Goal: Information Seeking & Learning: Check status

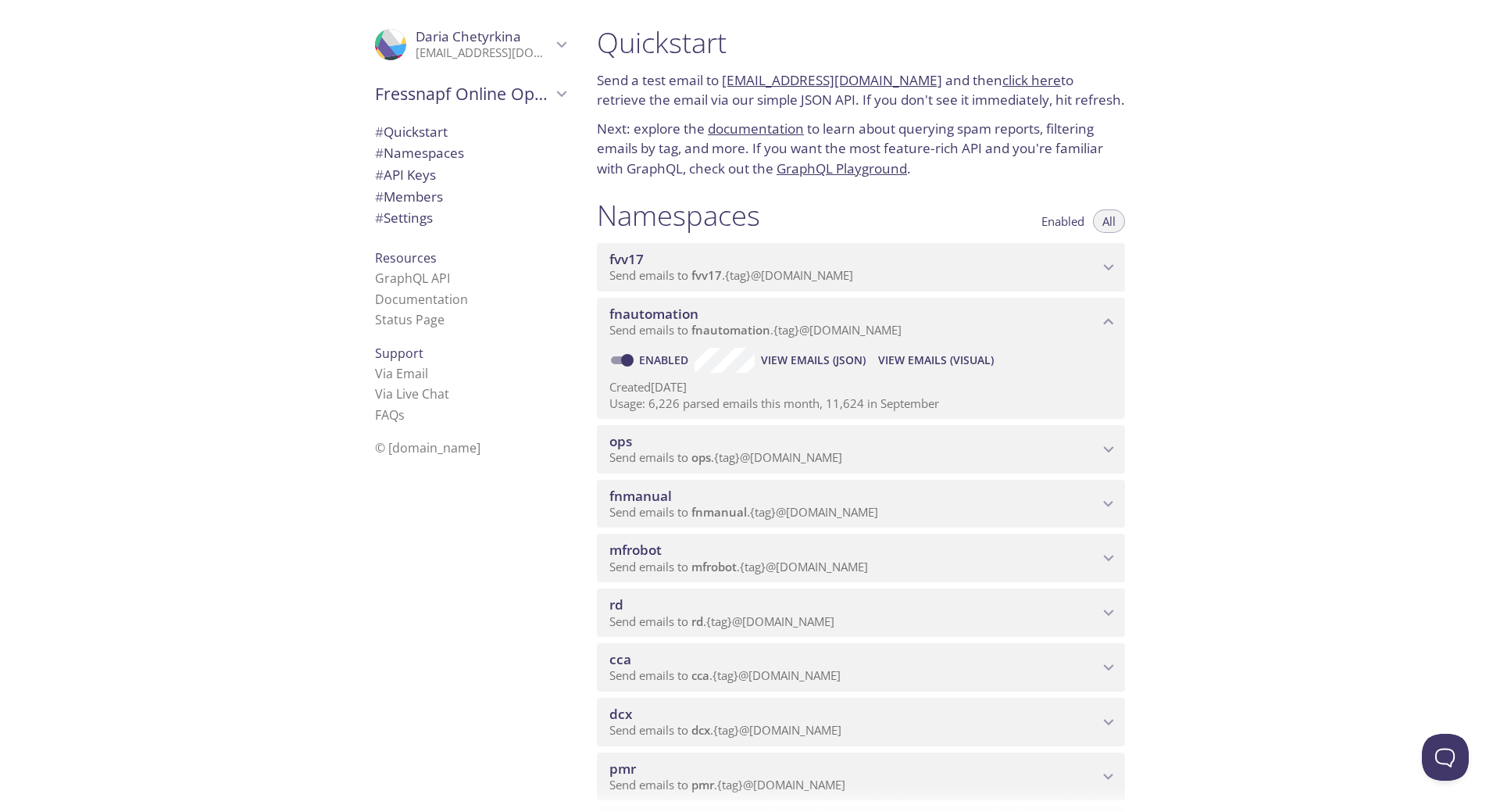
click at [928, 357] on span "View Emails (Visual)" at bounding box center [936, 360] width 116 height 19
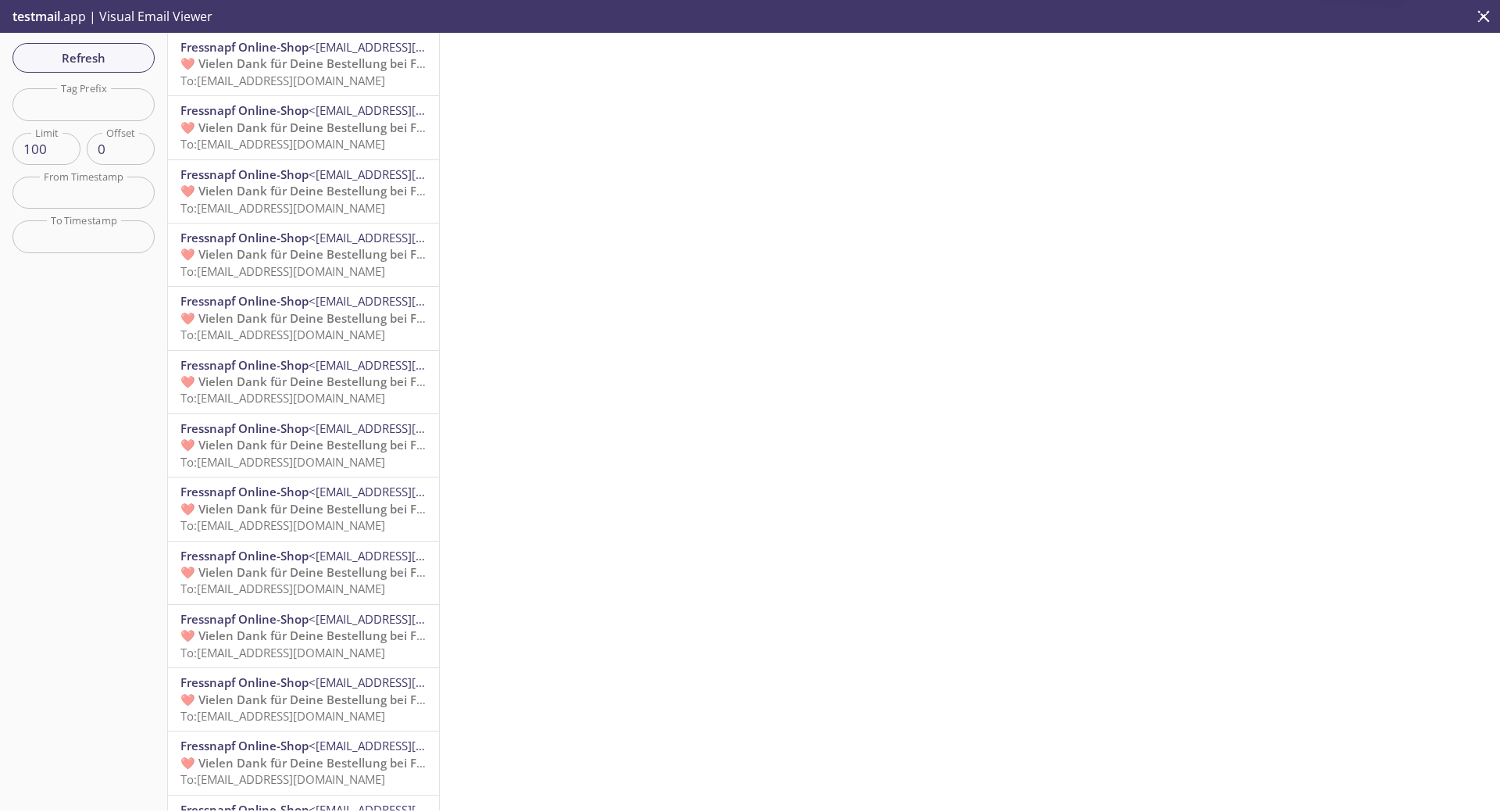
click at [86, 109] on input "text" at bounding box center [84, 103] width 142 height 32
paste input "generated.sjumnivnpl"
click at [92, 57] on span "Refresh" at bounding box center [84, 58] width 117 height 20
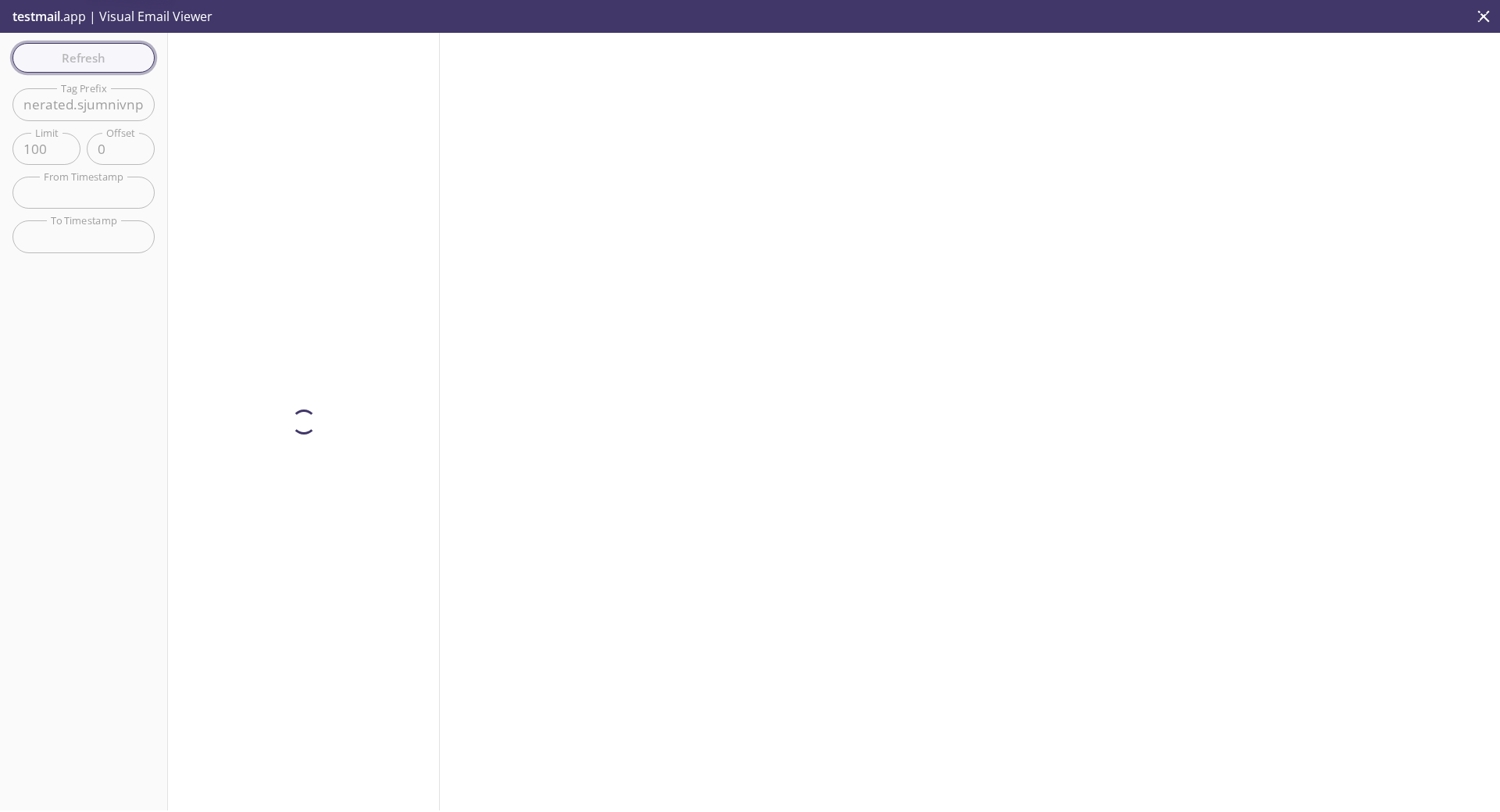
scroll to position [0, 0]
click at [105, 109] on input "generated.sjumnivnpl" at bounding box center [84, 103] width 142 height 32
drag, startPoint x: 88, startPoint y: 105, endPoint x: 300, endPoint y: 129, distance: 213.4
click at [300, 129] on div "Refresh Filters Tag Prefix generated.sjumnivnpl Tag Prefix Limit 100 Limit Offs…" at bounding box center [750, 422] width 1500 height 778
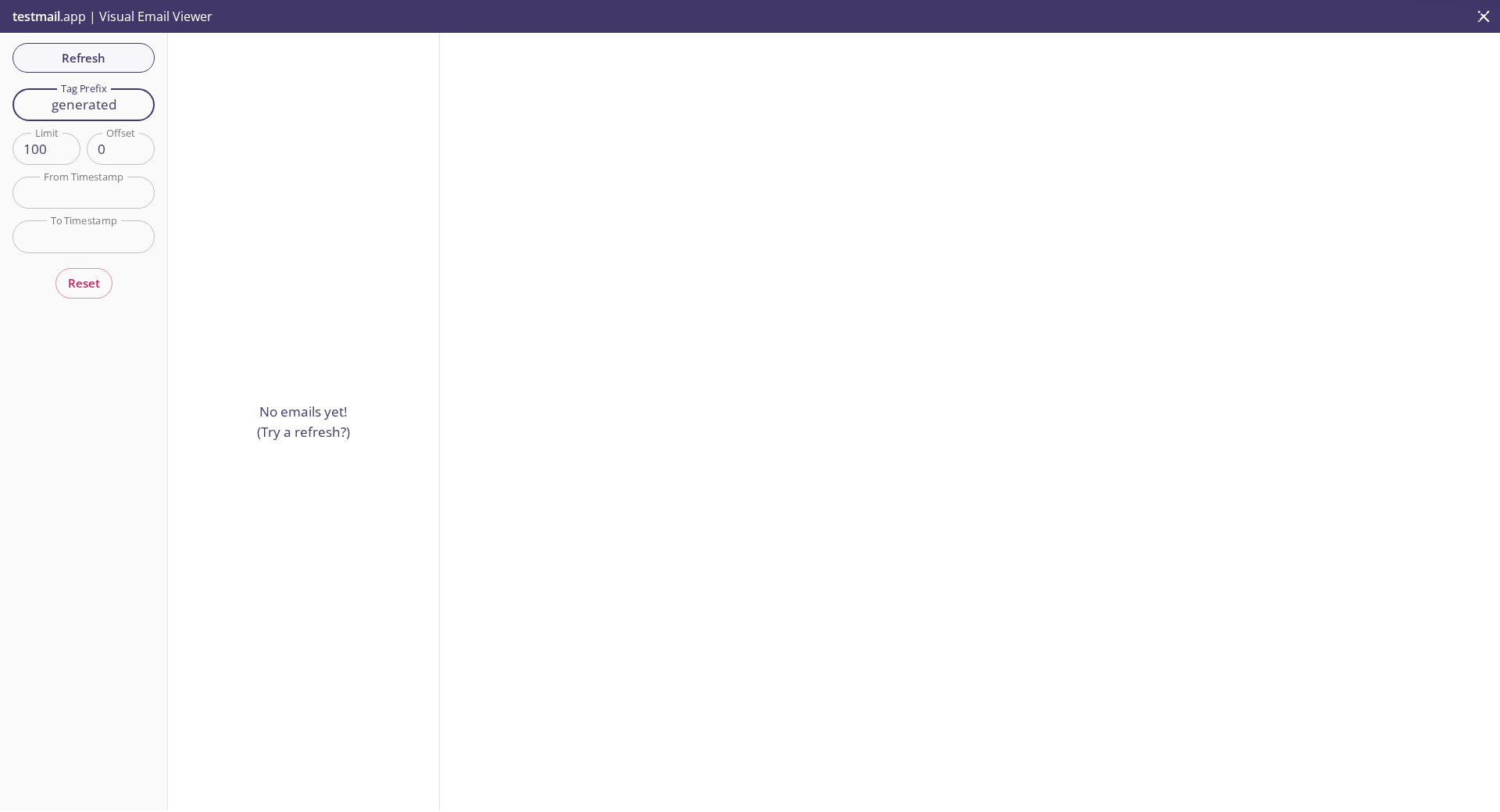
type input "generated"
click at [101, 108] on input "generated" at bounding box center [84, 103] width 142 height 32
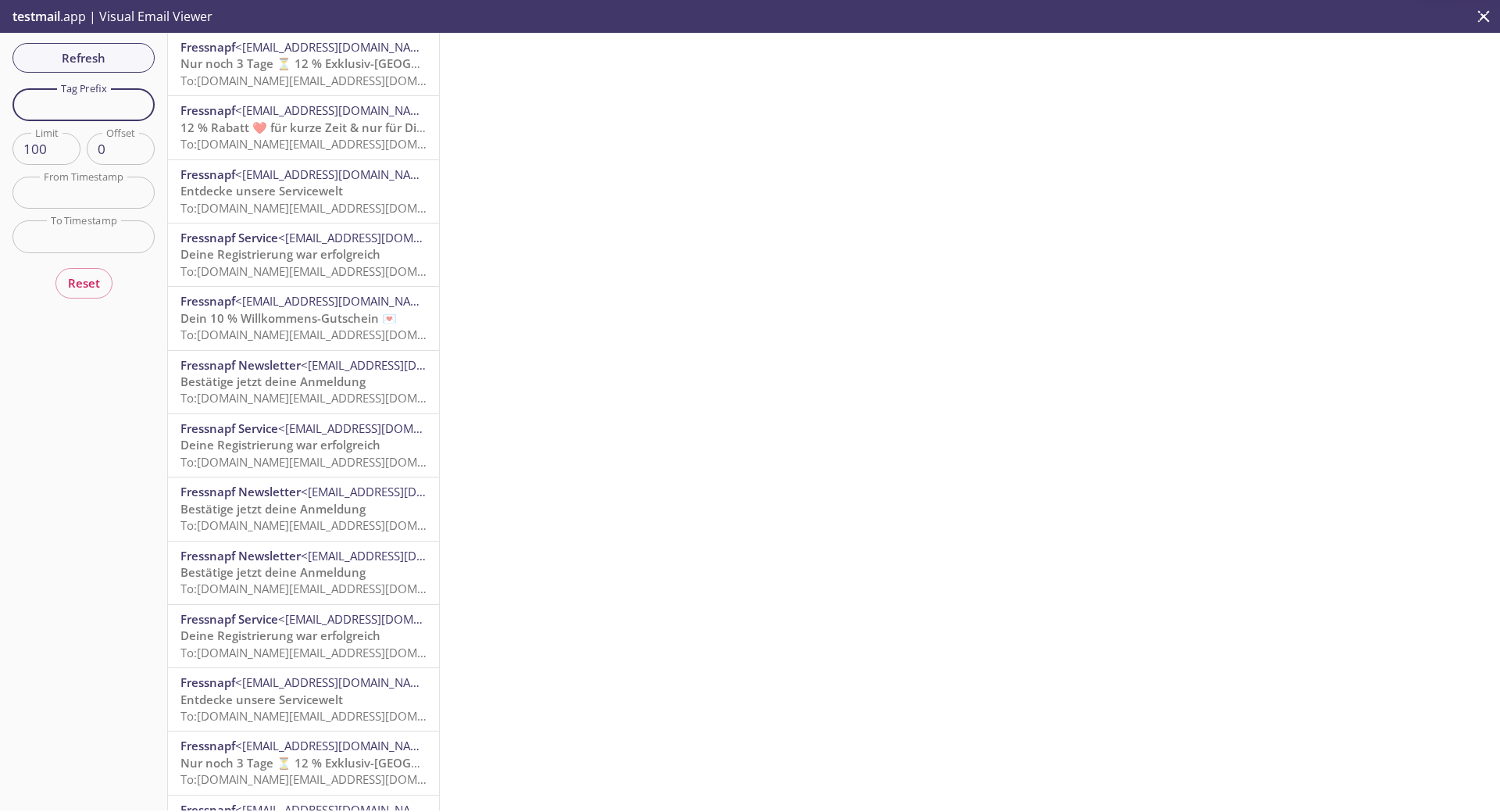
click at [538, 187] on div at bounding box center [970, 422] width 1061 height 778
